Goal: Consume media (video, audio)

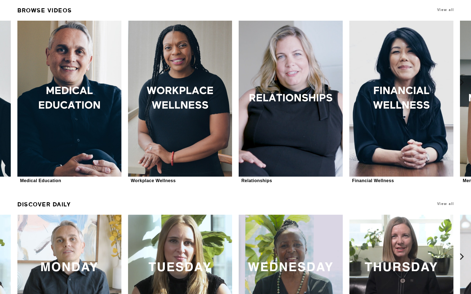
scroll to position [241, 0]
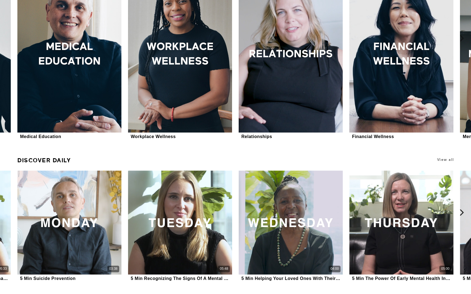
click at [352, 38] on icon at bounding box center [461, 38] width 7 height 7
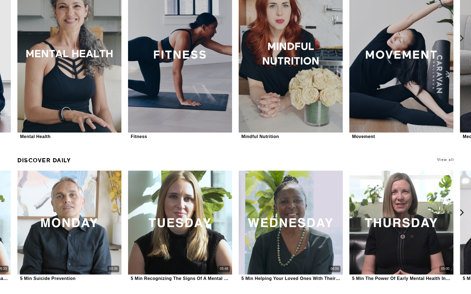
click at [352, 37] on icon at bounding box center [461, 38] width 7 height 7
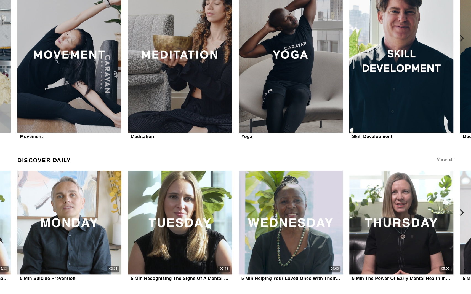
click at [352, 35] on icon at bounding box center [461, 38] width 7 height 7
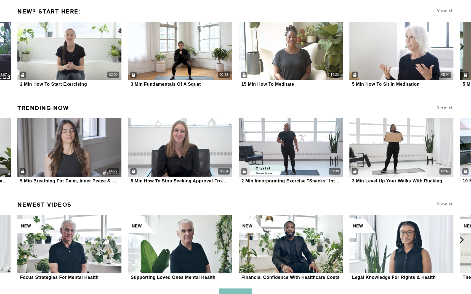
scroll to position [872, 0]
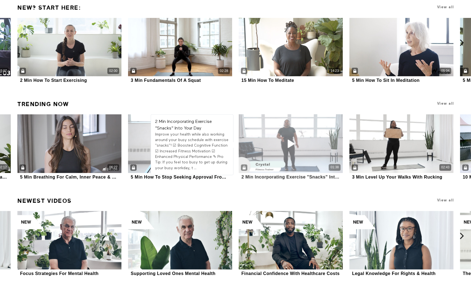
click at [283, 142] on icon at bounding box center [290, 144] width 17 height 10
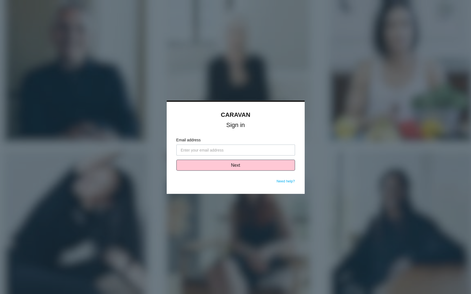
type input "lisa+5@caravanwellness.com"
click at [235, 166] on button "Next" at bounding box center [235, 165] width 119 height 11
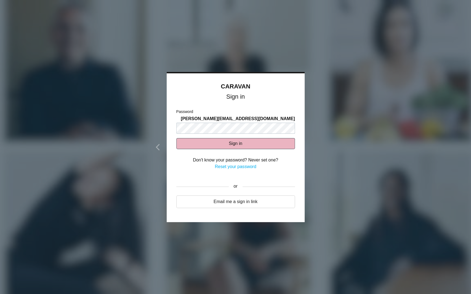
click at [226, 141] on button "Sign in" at bounding box center [235, 143] width 119 height 11
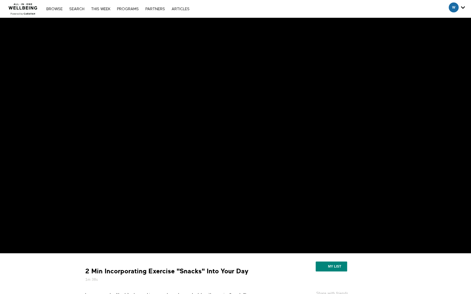
click at [28, 14] on img at bounding box center [22, 7] width 33 height 17
click at [22, 10] on img at bounding box center [22, 7] width 33 height 17
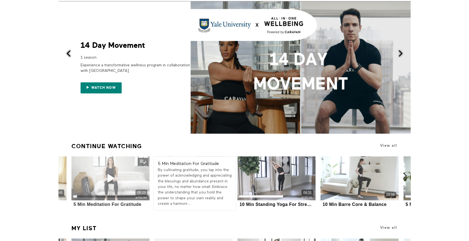
scroll to position [42, 0]
